Goal: Task Accomplishment & Management: Manage account settings

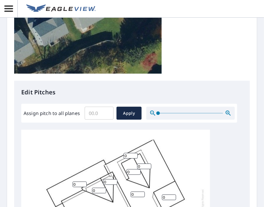
scroll to position [59, 0]
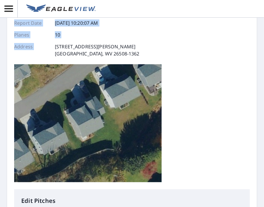
drag, startPoint x: 53, startPoint y: 46, endPoint x: 136, endPoint y: 58, distance: 83.9
click at [136, 58] on div "Report Details View and edit your report information below. Report Type AA2D Re…" at bounding box center [131, 80] width 235 height 219
copy div "Report Details View and edit your report information below. Report Type AA2D Re…"
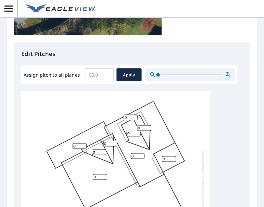
scroll to position [206, 0]
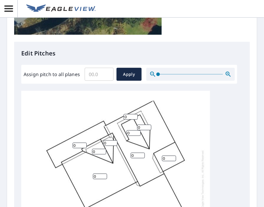
click at [80, 146] on input "0" at bounding box center [79, 146] width 14 height 6
drag, startPoint x: 76, startPoint y: 146, endPoint x: 67, endPoint y: 145, distance: 9.7
click at [67, 145] on div "0 0 0 0 0 0 0 0 0 0" at bounding box center [115, 183] width 188 height 185
type input "4"
drag, startPoint x: 98, startPoint y: 152, endPoint x: 88, endPoint y: 153, distance: 10.6
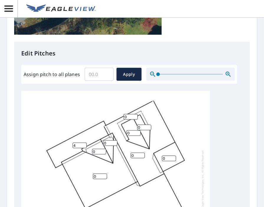
click at [88, 153] on div "0 0 0 4 0 0 0 0 0 0" at bounding box center [115, 183] width 188 height 185
type input "8"
drag, startPoint x: 108, startPoint y: 144, endPoint x: 97, endPoint y: 146, distance: 12.0
click at [96, 146] on div "0 0 0 4 0 0 8 0 0 0" at bounding box center [115, 183] width 188 height 185
type input "8"
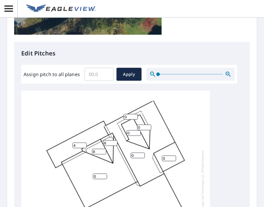
drag, startPoint x: 132, startPoint y: 134, endPoint x: 124, endPoint y: 134, distance: 7.7
click at [124, 134] on div "0 0 0 4 0 0 8 0 0 8" at bounding box center [115, 183] width 188 height 185
type input "8"
drag, startPoint x: 143, startPoint y: 127, endPoint x: 134, endPoint y: 127, distance: 8.5
click at [135, 127] on div "0 0 0 4 0 8 8 0 0 8" at bounding box center [115, 183] width 188 height 185
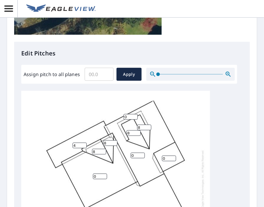
type input "8"
drag, startPoint x: 127, startPoint y: 117, endPoint x: 116, endPoint y: 117, distance: 11.2
click at [116, 117] on div "0 0 0 4 0 8 8 8 0 8" at bounding box center [115, 183] width 188 height 185
type input "4"
drag, startPoint x: 168, startPoint y: 158, endPoint x: 157, endPoint y: 161, distance: 11.7
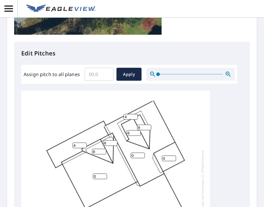
click at [155, 160] on div "0 0 0 4 0 8 8 8 4 8" at bounding box center [115, 183] width 188 height 185
type input "4"
drag, startPoint x: 129, startPoint y: 156, endPoint x: 124, endPoint y: 157, distance: 5.6
click at [124, 157] on div "0 0 0 4 4 8 8 8 4 8" at bounding box center [115, 183] width 188 height 185
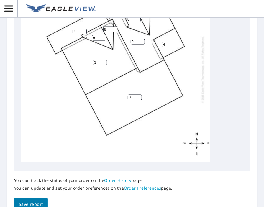
scroll to position [324, 0]
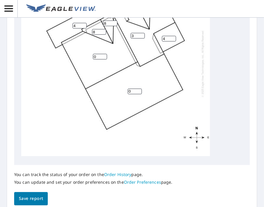
click at [140, 33] on input "3" at bounding box center [137, 36] width 14 height 6
type input "4"
click at [142, 33] on input "4" at bounding box center [137, 36] width 14 height 6
drag, startPoint x: 97, startPoint y: 52, endPoint x: 74, endPoint y: 54, distance: 24.0
click at [74, 54] on div "0 0 4 4 4 8 8 8 4 8" at bounding box center [115, 63] width 188 height 185
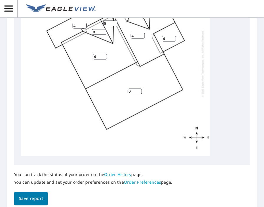
type input "4"
drag, startPoint x: 134, startPoint y: 88, endPoint x: 117, endPoint y: 87, distance: 16.5
click at [117, 87] on div "0 4 4 4 4 8 8 8 4 8" at bounding box center [115, 63] width 188 height 185
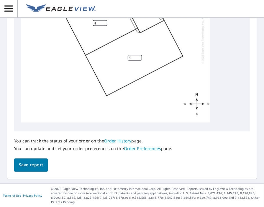
scroll to position [358, 0]
type input "4"
click at [32, 169] on button "Save report" at bounding box center [31, 164] width 34 height 13
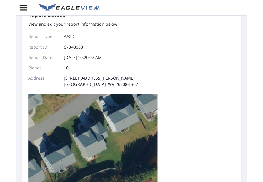
scroll to position [0, 0]
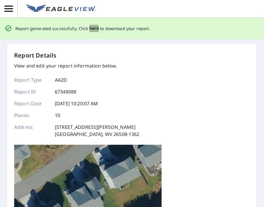
click at [93, 30] on span "here" at bounding box center [94, 28] width 10 height 7
